Goal: Task Accomplishment & Management: Manage account settings

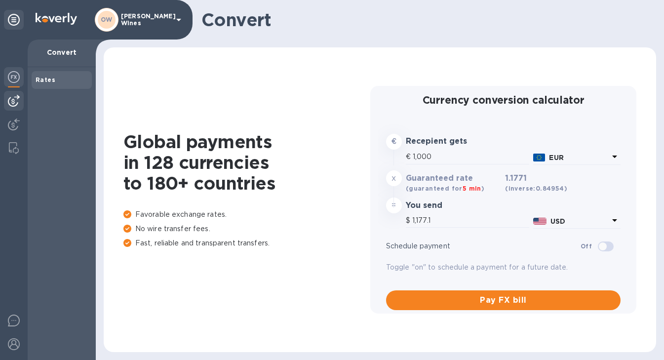
click at [17, 101] on img at bounding box center [14, 101] width 12 height 12
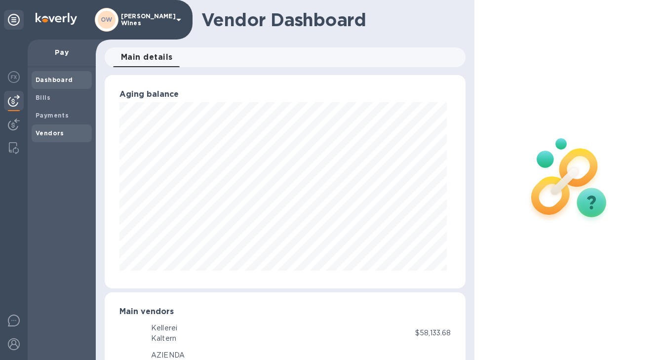
scroll to position [493245, 493101]
click at [45, 136] on b "Vendors" at bounding box center [50, 132] width 29 height 7
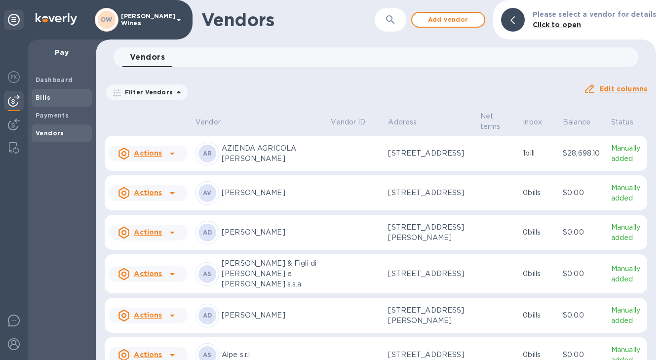
click at [43, 100] on b "Bills" at bounding box center [43, 97] width 15 height 7
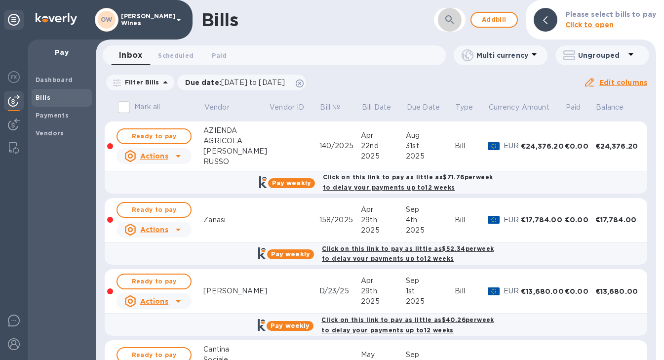
click at [449, 25] on icon "button" at bounding box center [450, 20] width 12 height 12
click at [53, 135] on b "Vendors" at bounding box center [50, 132] width 29 height 7
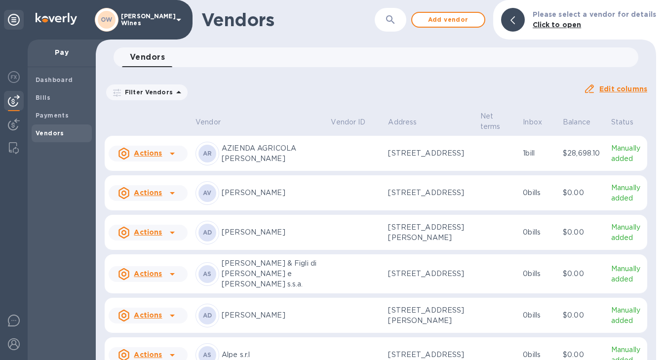
click at [396, 21] on icon "button" at bounding box center [390, 20] width 12 height 12
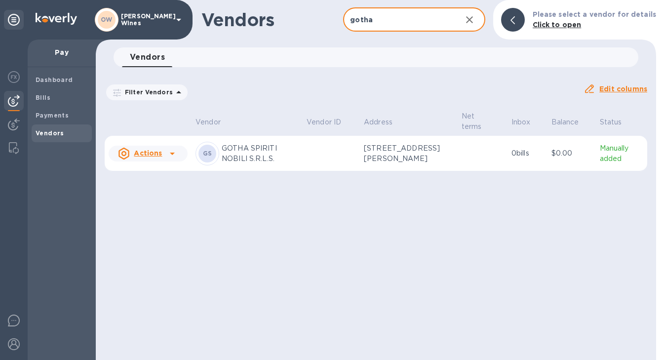
type input "gotha"
click at [172, 153] on icon at bounding box center [172, 154] width 12 height 12
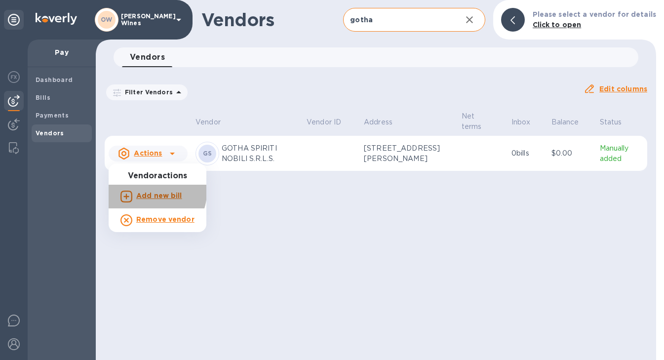
click at [155, 192] on b "Add new bill" at bounding box center [159, 195] width 46 height 8
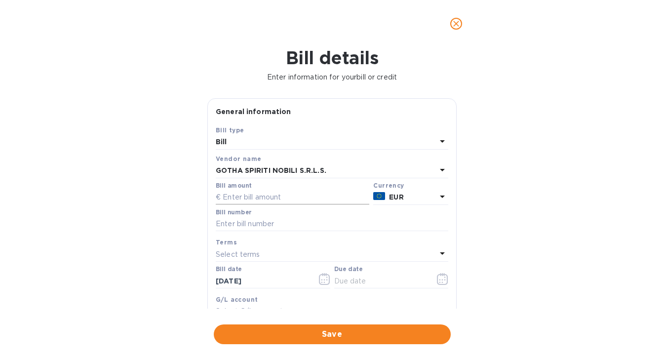
click at [263, 200] on input "text" at bounding box center [292, 197] width 153 height 15
type input "4,190.40"
click at [244, 226] on input "text" at bounding box center [332, 224] width 232 height 15
type input "393/2025"
click at [328, 283] on button "button" at bounding box center [324, 279] width 23 height 24
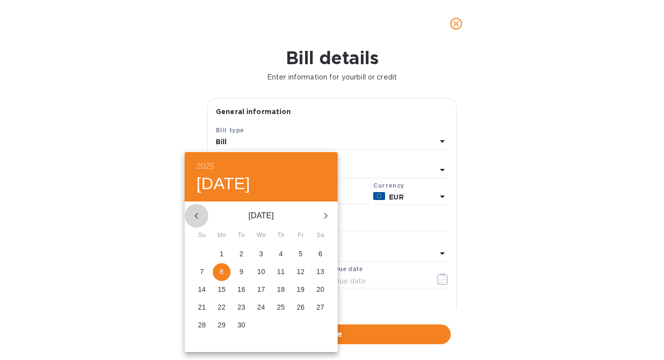
click at [199, 210] on icon "button" at bounding box center [196, 216] width 12 height 12
click at [260, 328] on p "27" at bounding box center [261, 325] width 8 height 10
type input "[DATE]"
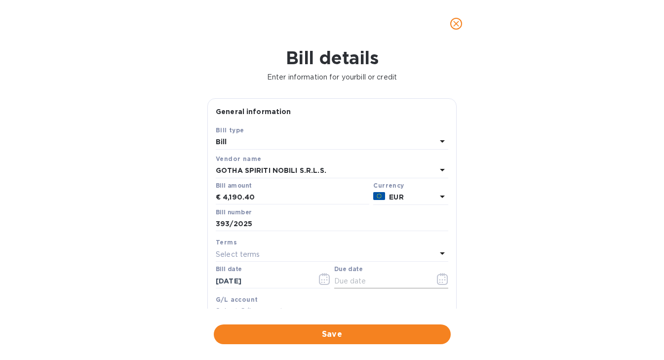
click at [438, 284] on icon "button" at bounding box center [442, 279] width 11 height 12
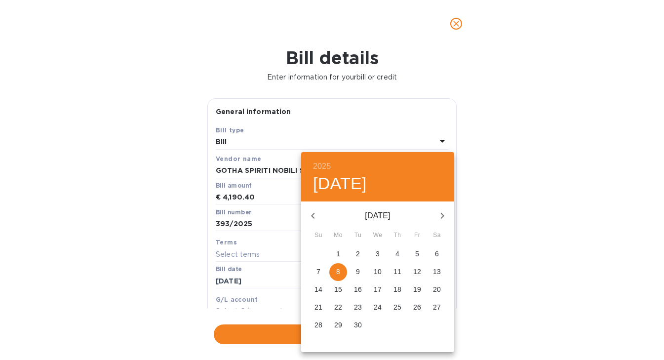
click at [339, 270] on p "8" at bounding box center [338, 271] width 4 height 10
type input "[DATE]"
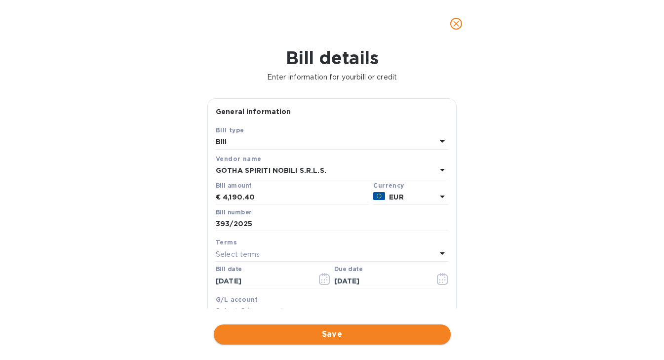
click at [328, 332] on span "Save" at bounding box center [332, 334] width 221 height 12
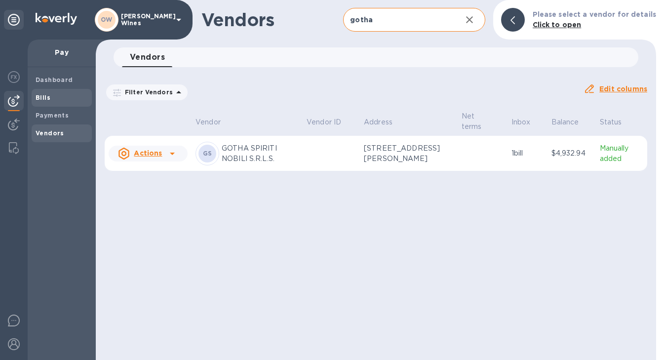
click at [47, 98] on b "Bills" at bounding box center [43, 97] width 15 height 7
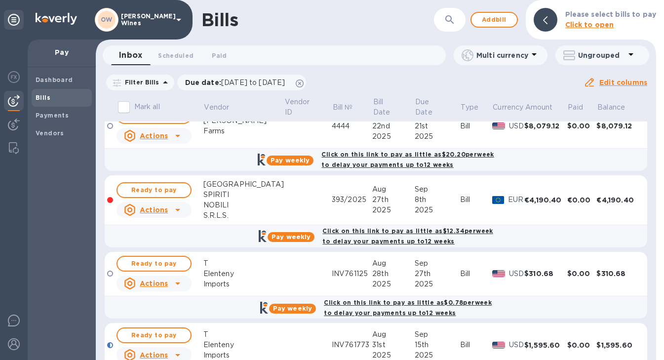
scroll to position [806, 0]
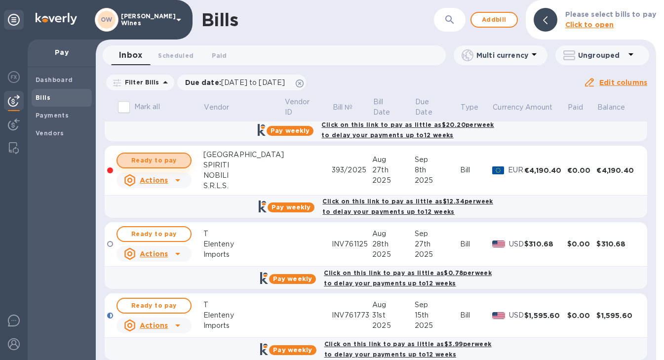
click at [150, 163] on span "Ready to pay" at bounding box center [153, 160] width 57 height 12
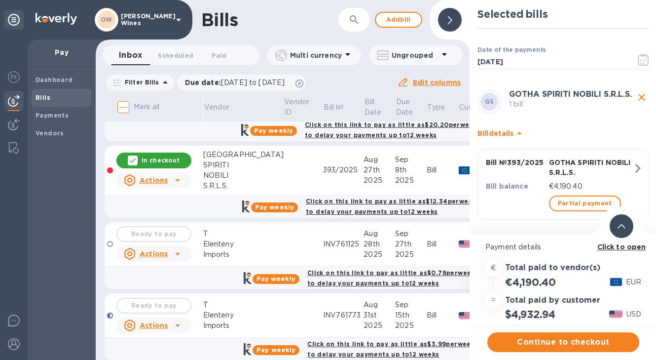
click at [615, 247] on b "Click to open" at bounding box center [622, 247] width 49 height 8
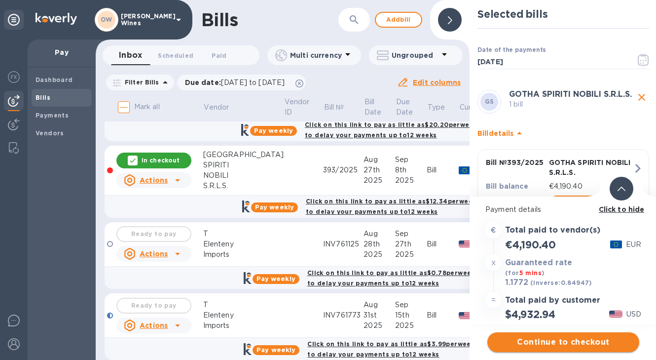
click at [572, 342] on span "Continue to checkout" at bounding box center [563, 342] width 136 height 12
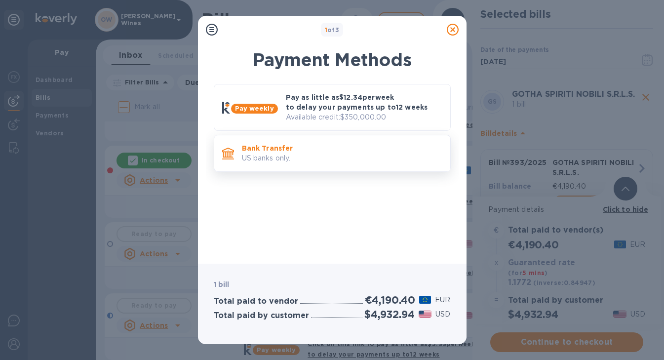
click at [315, 154] on p "US banks only." at bounding box center [342, 158] width 200 height 10
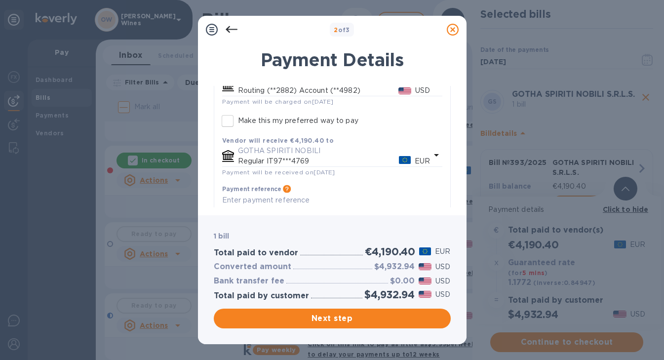
scroll to position [119, 0]
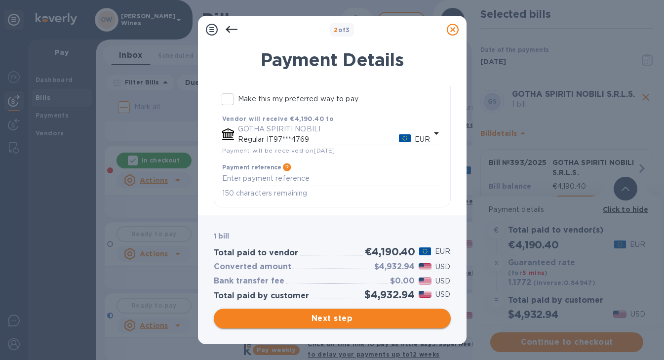
click at [340, 316] on span "Next step" at bounding box center [332, 318] width 221 height 12
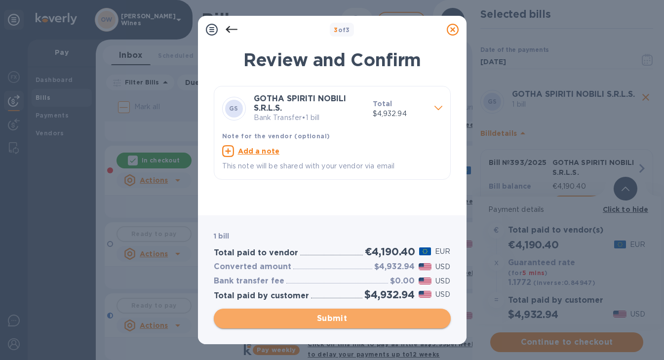
click at [340, 317] on span "Submit" at bounding box center [332, 318] width 221 height 12
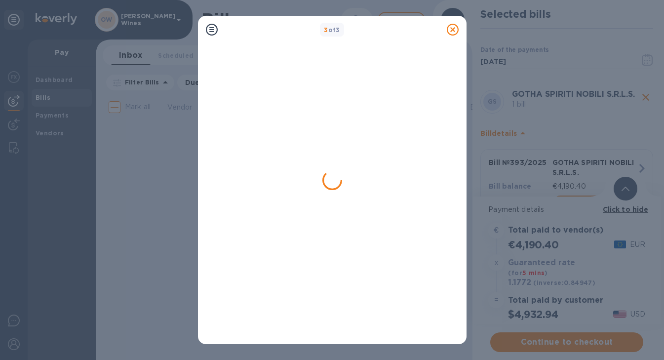
scroll to position [0, 0]
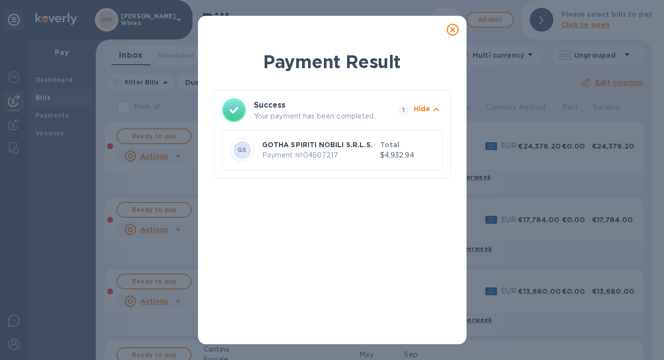
click at [450, 33] on icon at bounding box center [453, 30] width 12 height 12
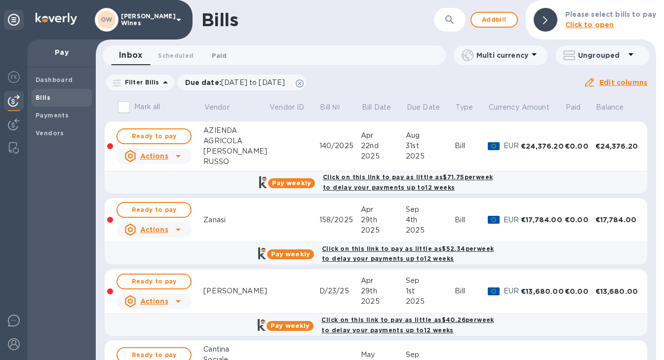
click at [221, 55] on span "Paid 0" at bounding box center [219, 55] width 15 height 10
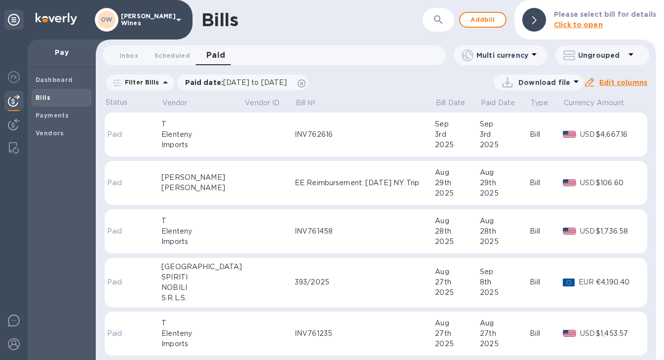
click at [181, 277] on div "SPIRITI" at bounding box center [202, 277] width 83 height 10
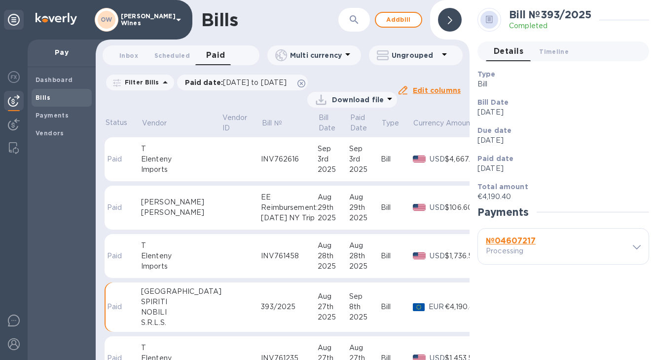
click at [511, 248] on p "Processing" at bounding box center [520, 251] width 69 height 10
click at [516, 238] on b "№ 04607217" at bounding box center [511, 240] width 50 height 9
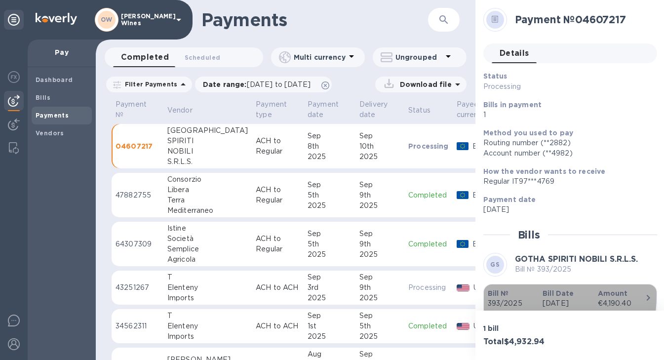
click at [492, 295] on b "Bill №" at bounding box center [498, 293] width 21 height 8
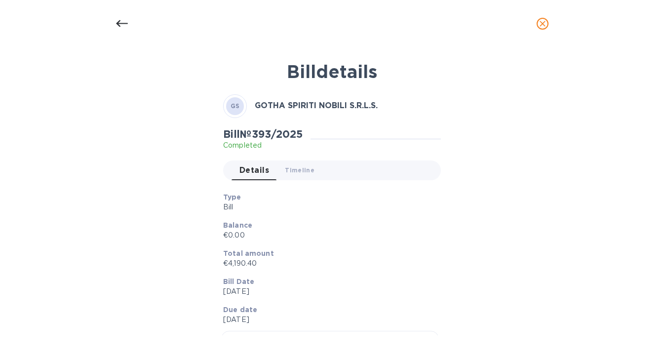
click at [118, 23] on icon at bounding box center [121, 23] width 12 height 7
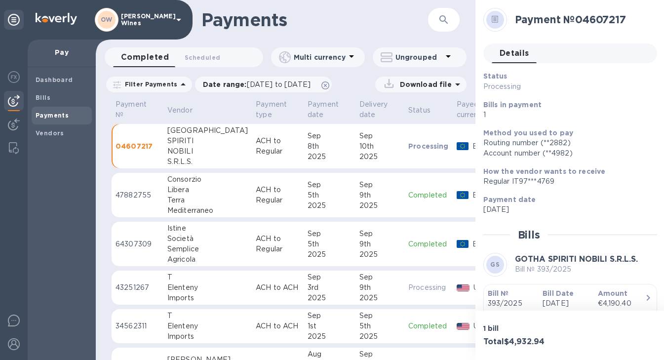
scroll to position [18, 0]
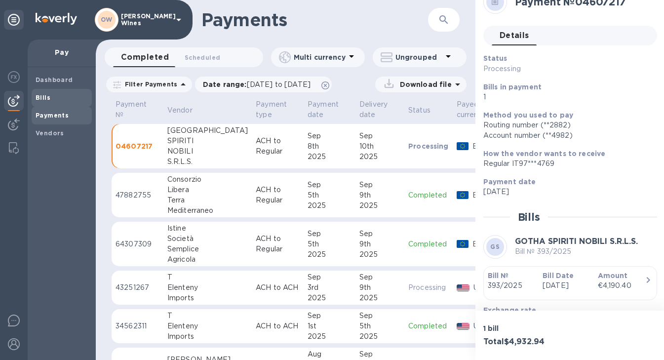
click at [39, 94] on b "Bills" at bounding box center [43, 97] width 15 height 7
